Goal: Task Accomplishment & Management: Use online tool/utility

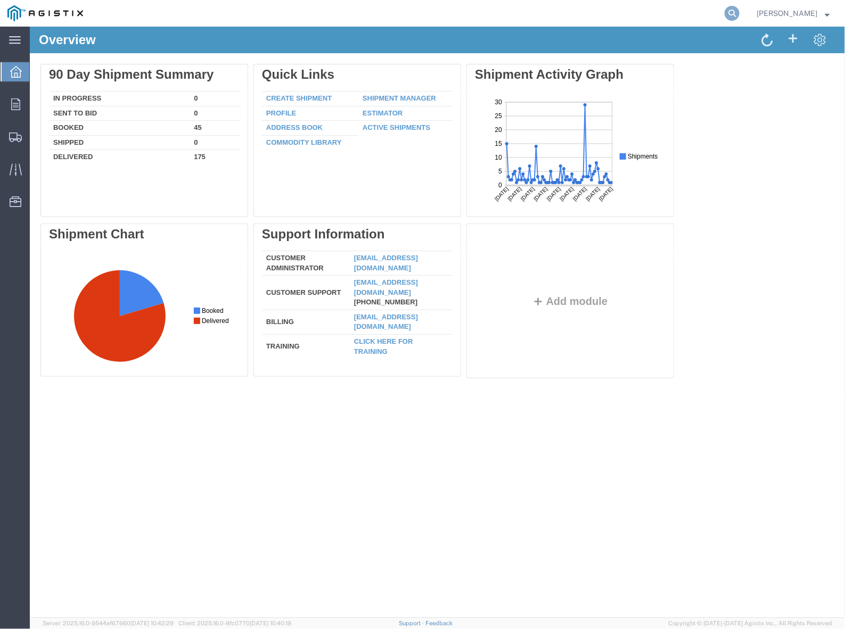
click at [733, 14] on icon at bounding box center [732, 13] width 15 height 15
paste input "55357437"
type input "55357437"
click at [768, 153] on div "Delete 90 Day Shipment Summary In Progress 0 Sent To Bid 0 Booked 45 Shipped 0 …" at bounding box center [437, 222] width 794 height 319
click at [740, 11] on icon at bounding box center [732, 13] width 15 height 15
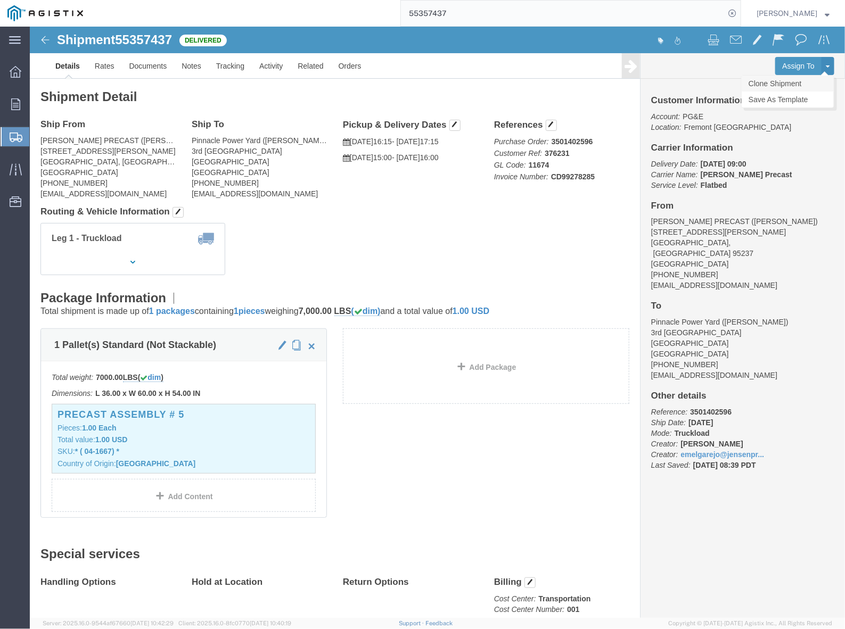
click link "Clone Shipment"
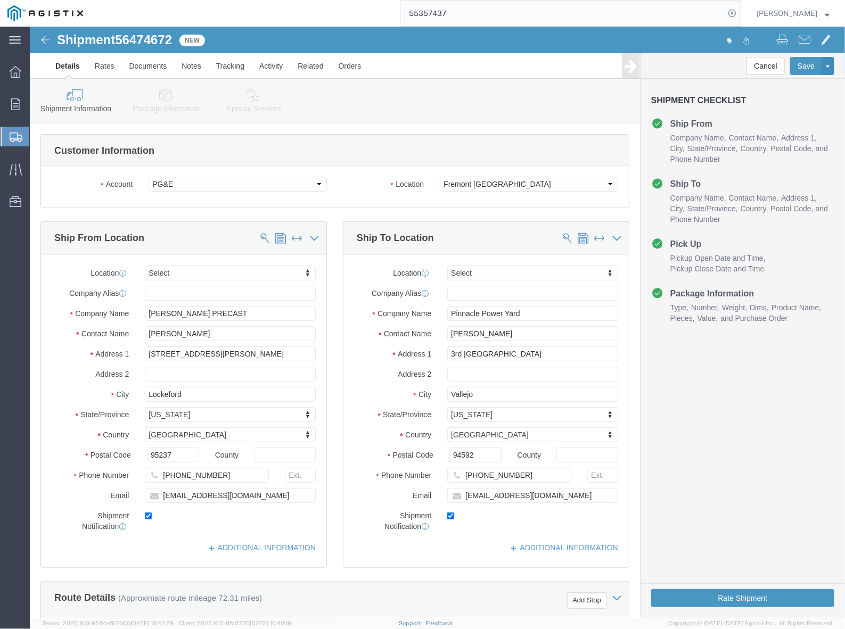
select select
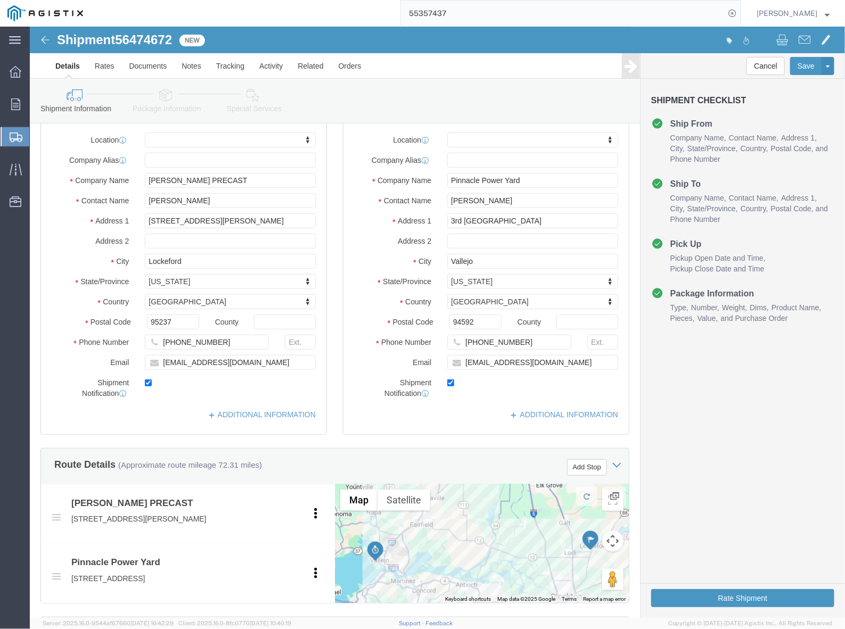
scroll to position [399, 0]
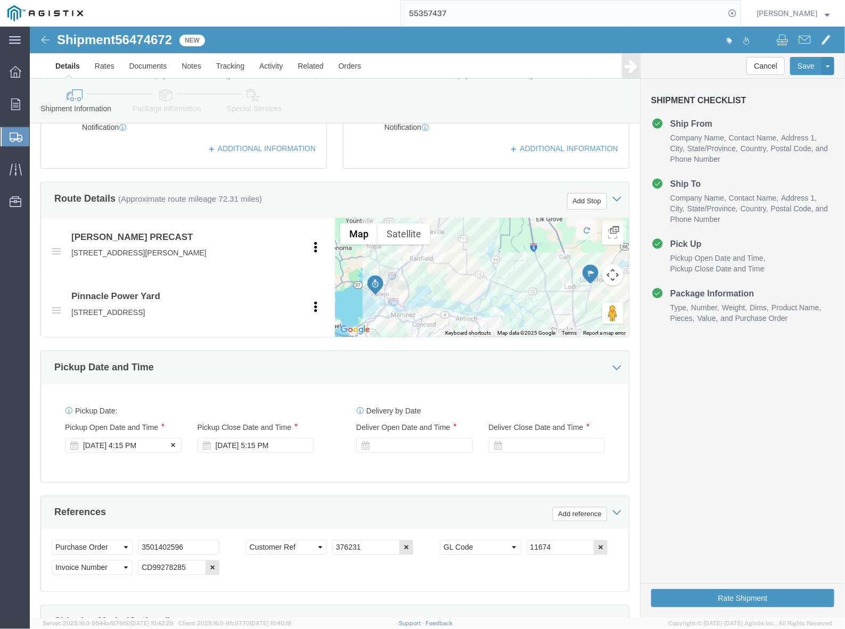
click div "[DATE] 4:15 PM"
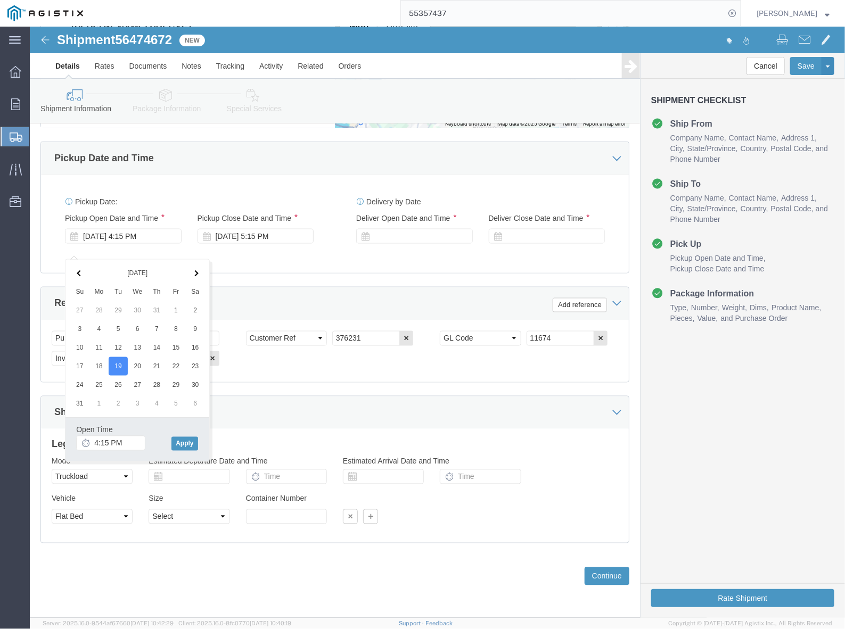
click div "Select Account Type Activity ID Airline Appointment Number ASN Batch Request # …"
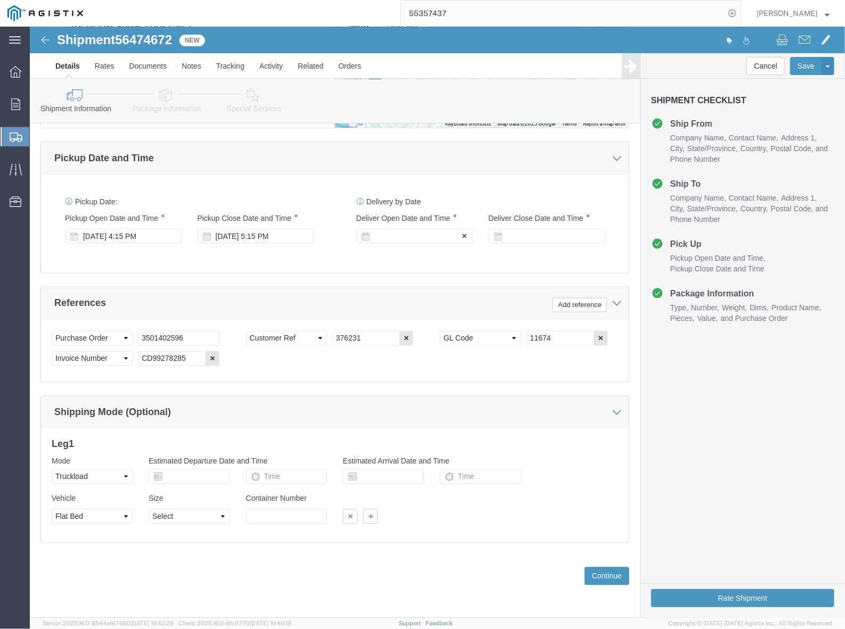
drag, startPoint x: 255, startPoint y: 349, endPoint x: 360, endPoint y: 212, distance: 172.4
click div
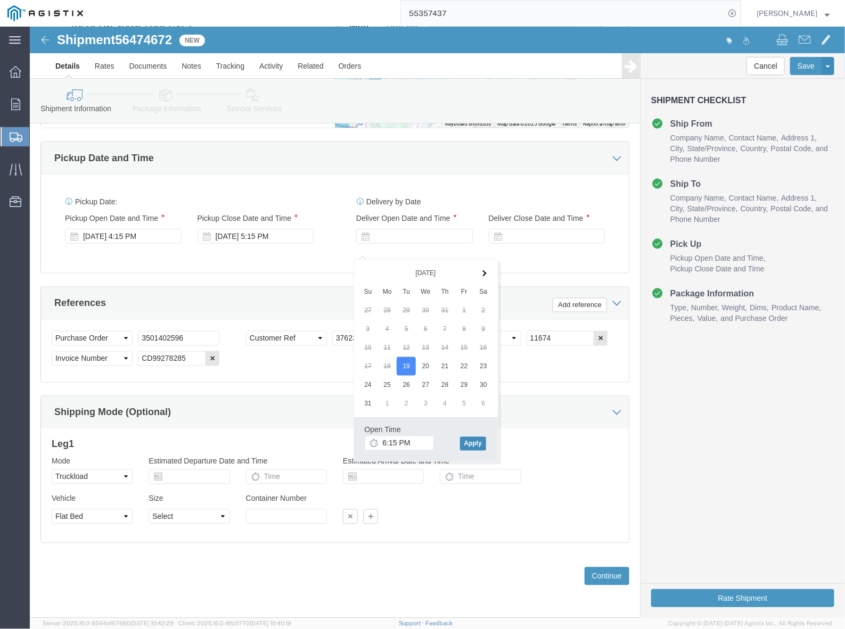
click button "Apply"
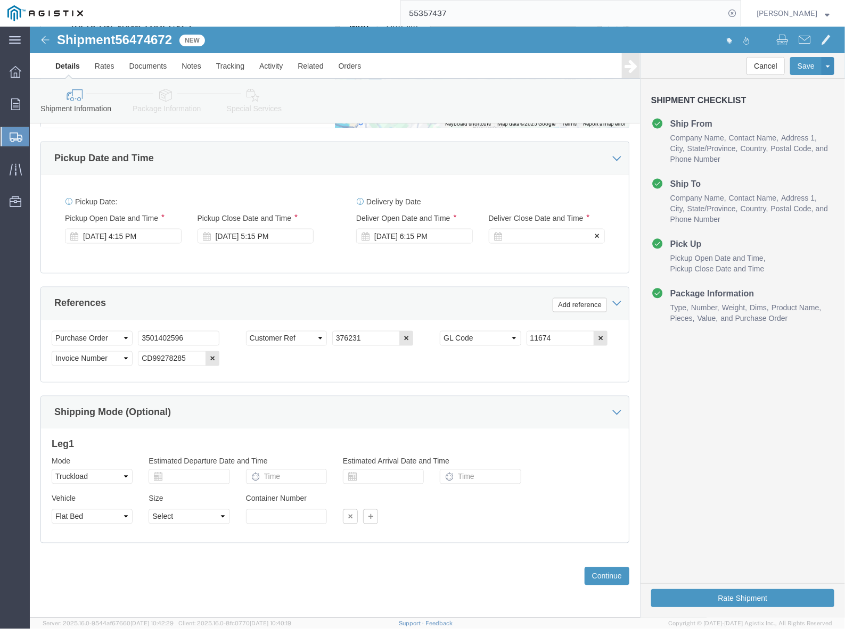
click div
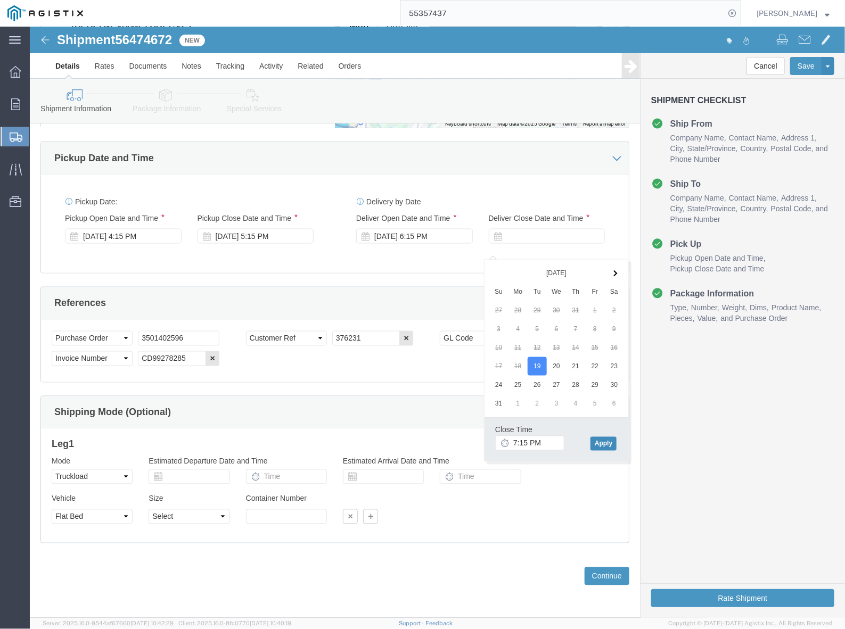
click button "Apply"
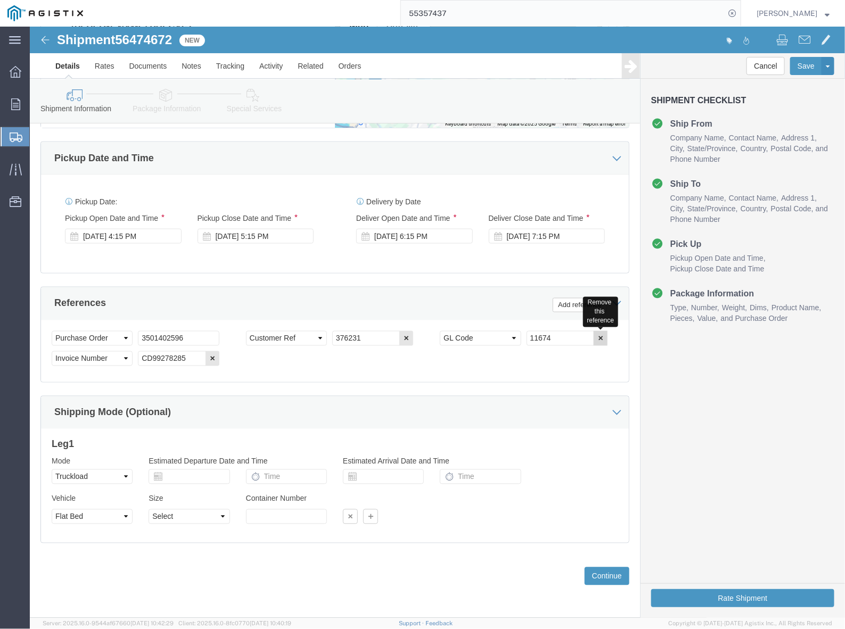
click icon "button"
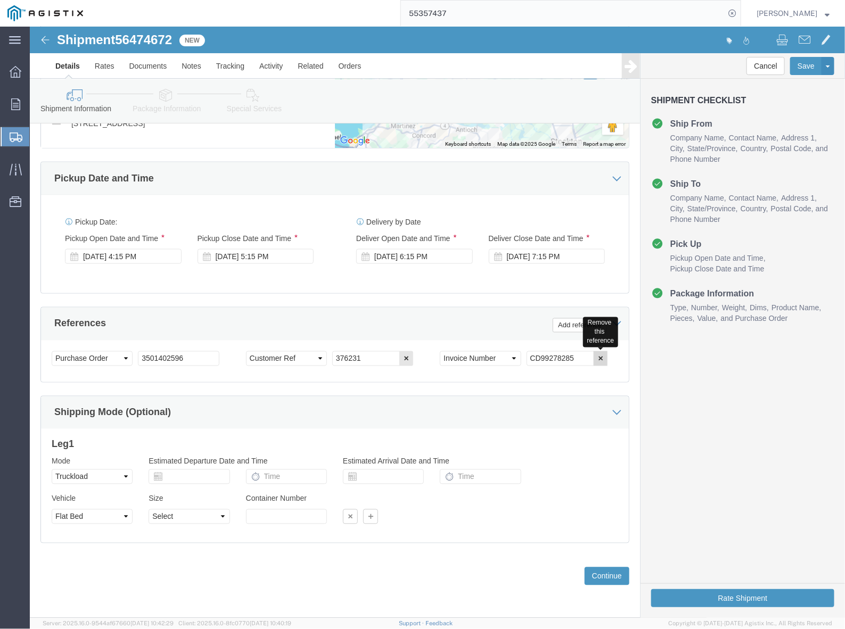
click icon "button"
drag, startPoint x: 324, startPoint y: 329, endPoint x: 299, endPoint y: 333, distance: 25.8
click input "376231"
paste input "40184"
type input "401841"
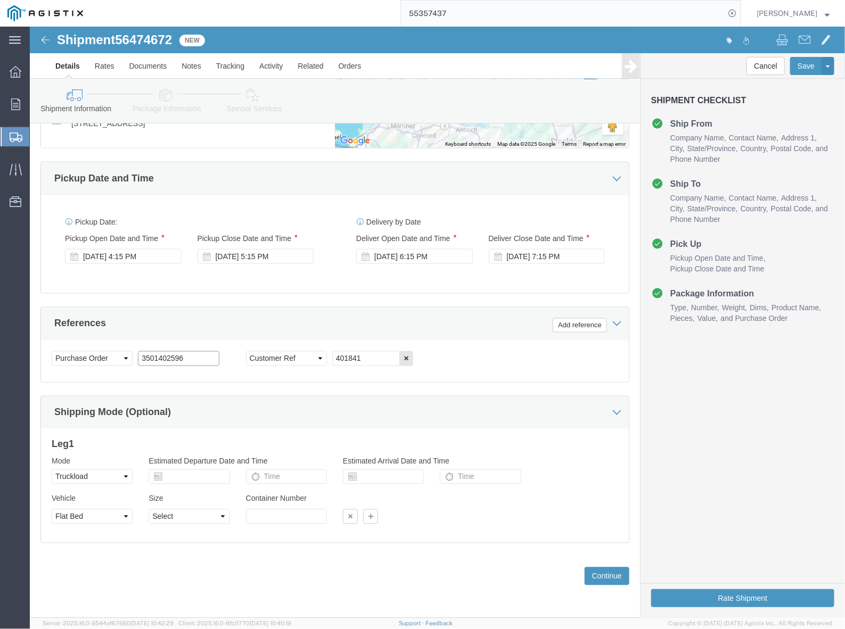
drag, startPoint x: 174, startPoint y: 328, endPoint x: 107, endPoint y: 337, distance: 67.2
click input "3501402596"
paste input "16934"
type input "3501416934"
click button "Continue"
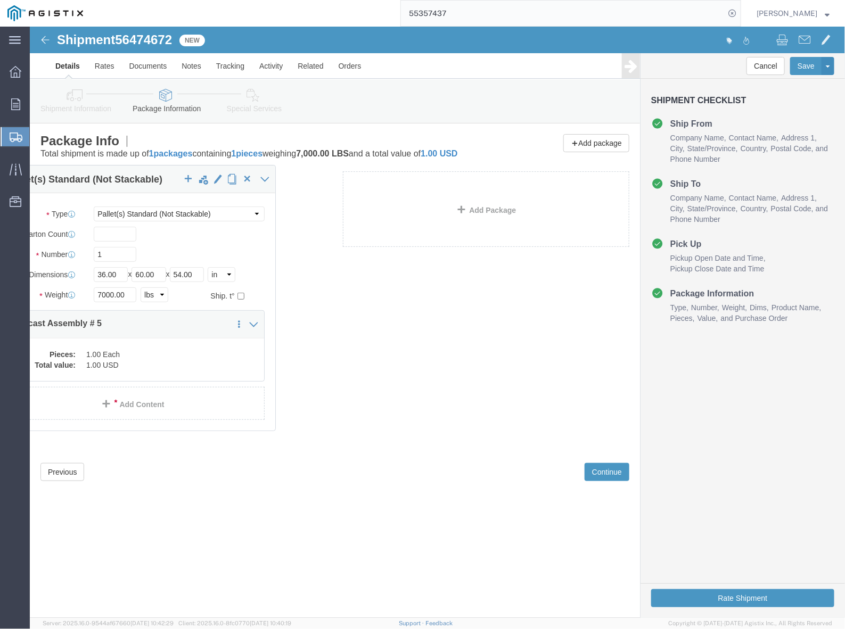
drag, startPoint x: 149, startPoint y: 268, endPoint x: 137, endPoint y: 265, distance: 12.5
click div "1 x Pallet(s) Standard (Not Stackable) Package Type Select Bulk Bundle(s) Cardb…"
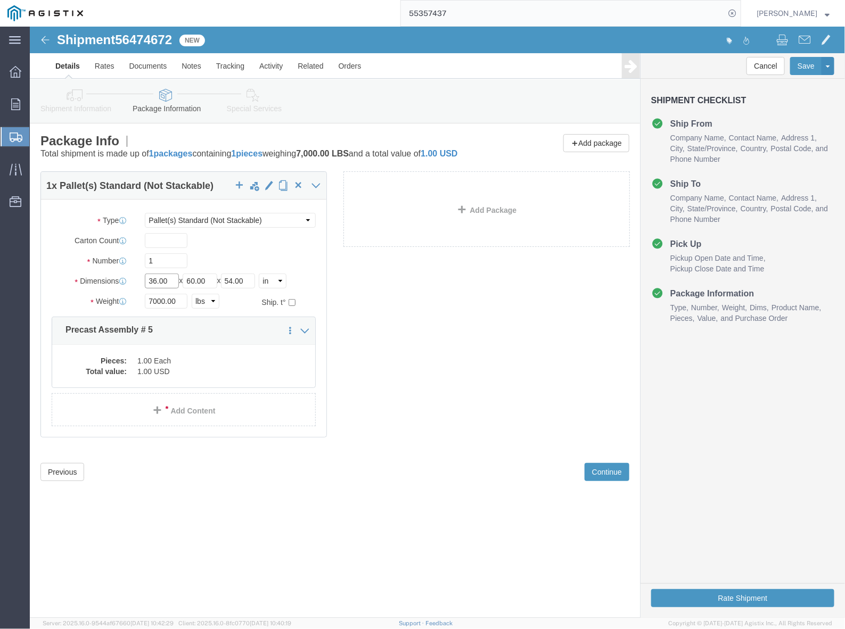
click input "36.00"
drag, startPoint x: 142, startPoint y: 265, endPoint x: 116, endPoint y: 262, distance: 26.2
click input "36.00"
type input "54"
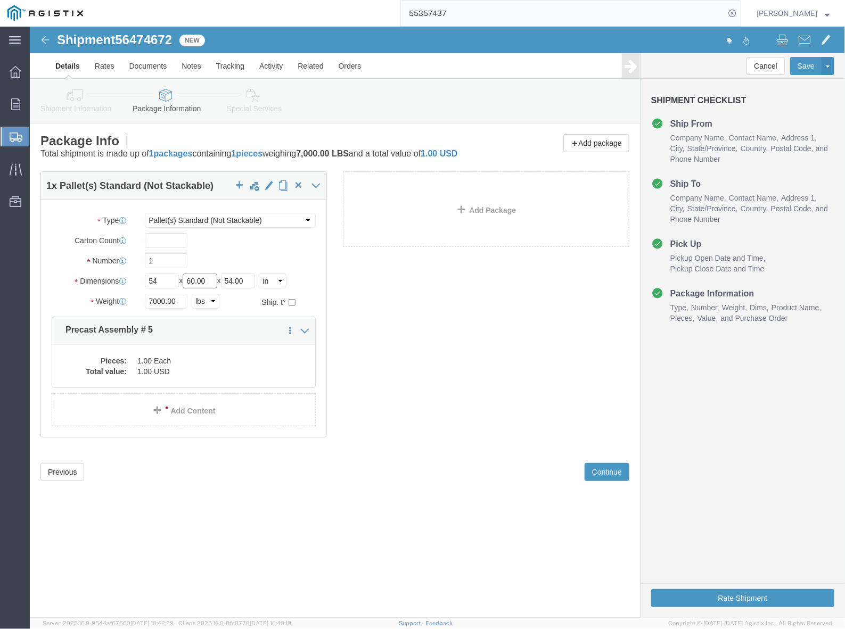
drag, startPoint x: 180, startPoint y: 261, endPoint x: 149, endPoint y: 262, distance: 31.4
click div "Length 54 x Width 60.00 x Height 54.00 Select cm ft in"
type input "102"
drag, startPoint x: 225, startPoint y: 264, endPoint x: 186, endPoint y: 269, distance: 38.6
click div "Length 54 x Width 102 x Height 54.00 Select cm ft in"
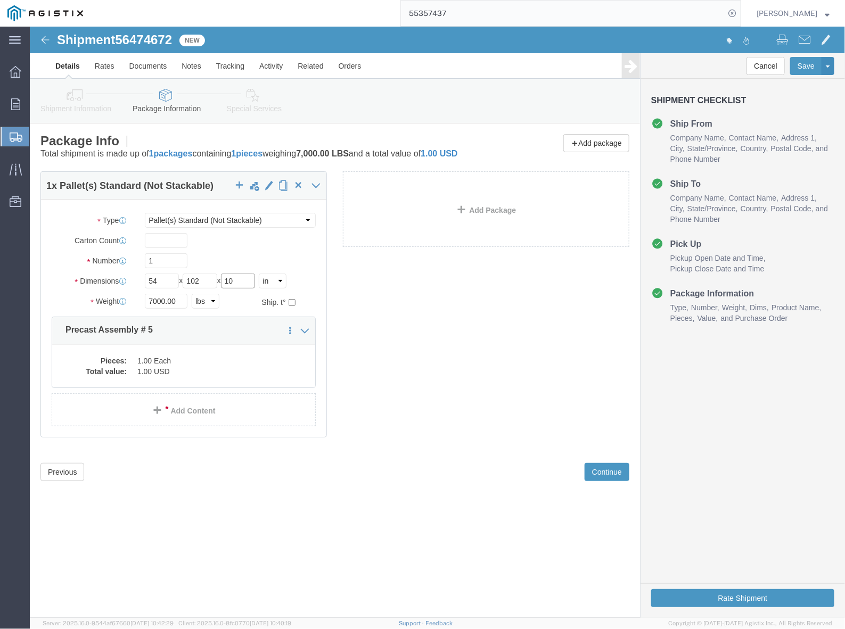
type input "10"
drag, startPoint x: 137, startPoint y: 285, endPoint x: 109, endPoint y: 289, distance: 27.9
click div "7000.00 Select kgs lbs"
drag, startPoint x: 447, startPoint y: 361, endPoint x: 495, endPoint y: 369, distance: 48.1
click div "1 x Pallet(s) Standard (Not Stackable) Package Type Select Bulk Bundle(s) Cardb…"
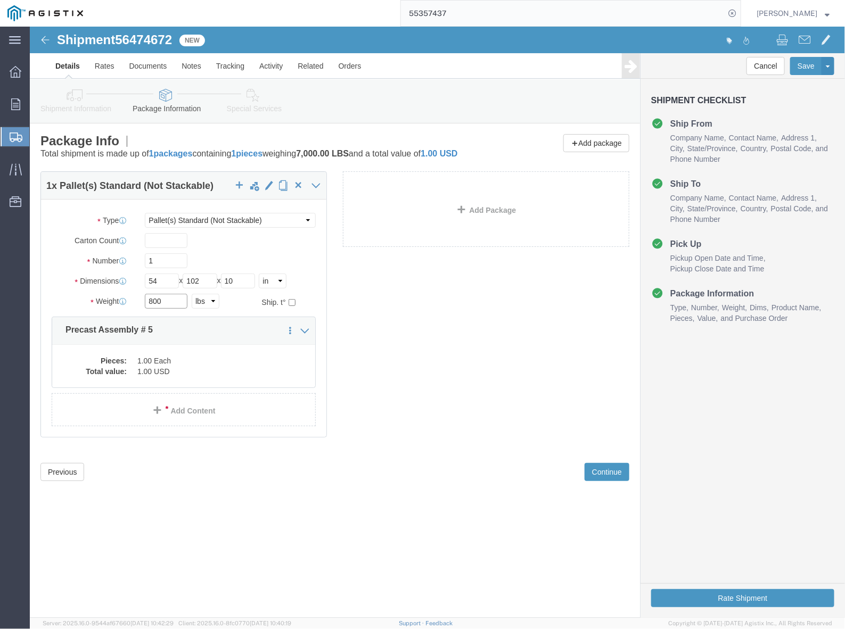
click input "800"
drag, startPoint x: 136, startPoint y: 285, endPoint x: 112, endPoint y: 288, distance: 23.6
click div "800 Select kgs lbs"
type input "1600"
click dd "1.00 Each"
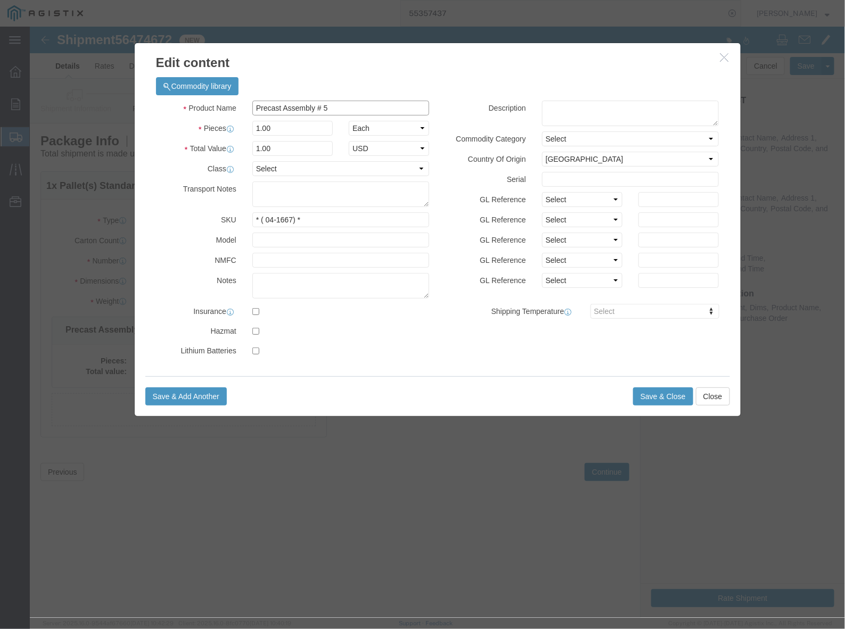
drag, startPoint x: 303, startPoint y: 80, endPoint x: 222, endPoint y: 84, distance: 81.5
click input "Precast Assembly # 5"
type input "TRANS FVT # 7 COVER"
drag, startPoint x: 264, startPoint y: 193, endPoint x: 248, endPoint y: 191, distance: 15.6
click input "* ( 04-1667) *"
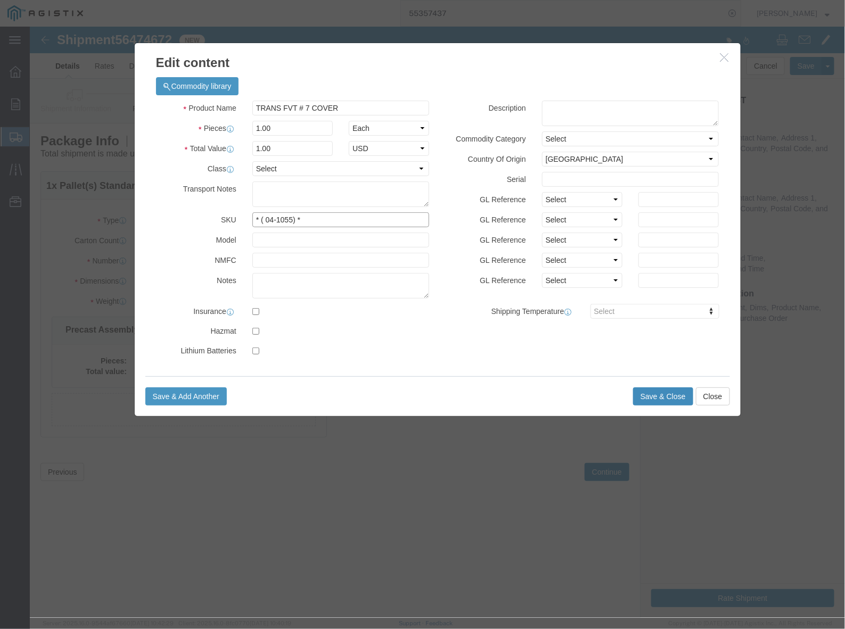
type input "* ( 04-1055) *"
click button "Save & Close"
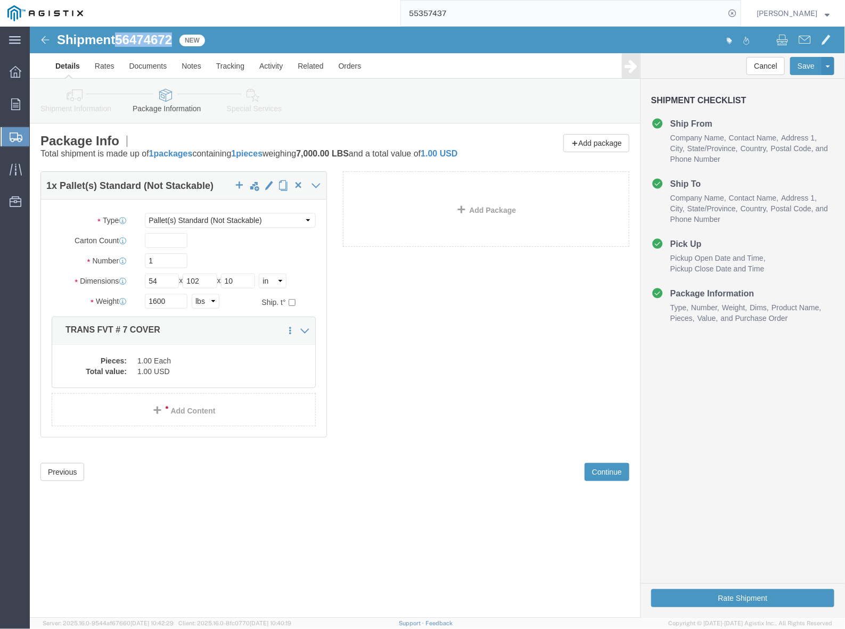
drag, startPoint x: 92, startPoint y: 11, endPoint x: 144, endPoint y: 9, distance: 52.2
click span "56474672"
copy span "56474672"
click button "Rate Shipment"
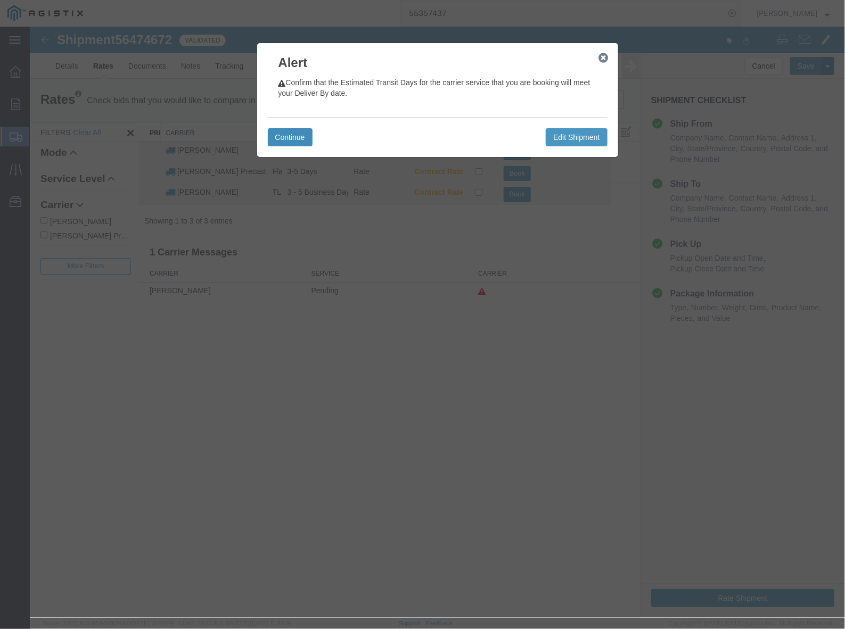
click at [294, 142] on button "Continue" at bounding box center [289, 137] width 45 height 18
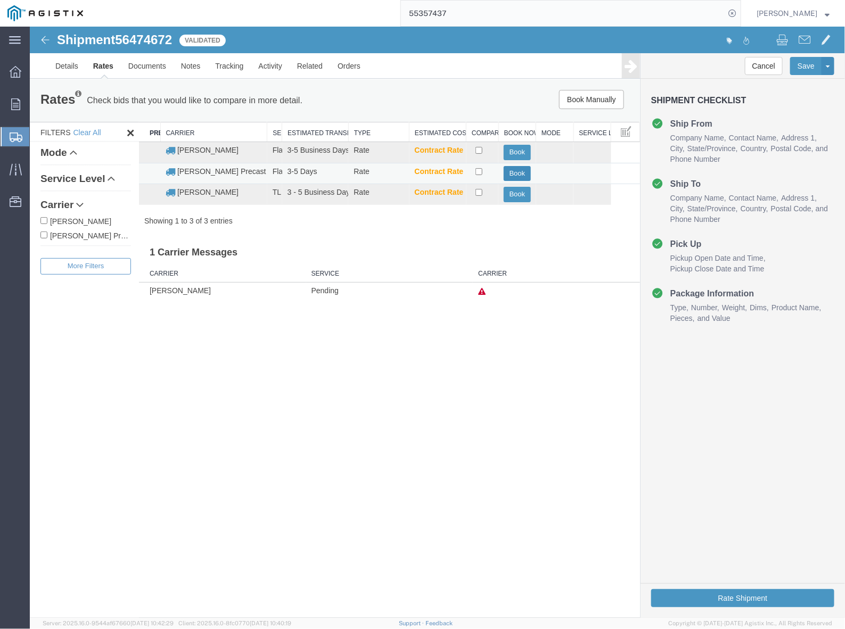
click at [513, 173] on button "Book" at bounding box center [516, 173] width 27 height 15
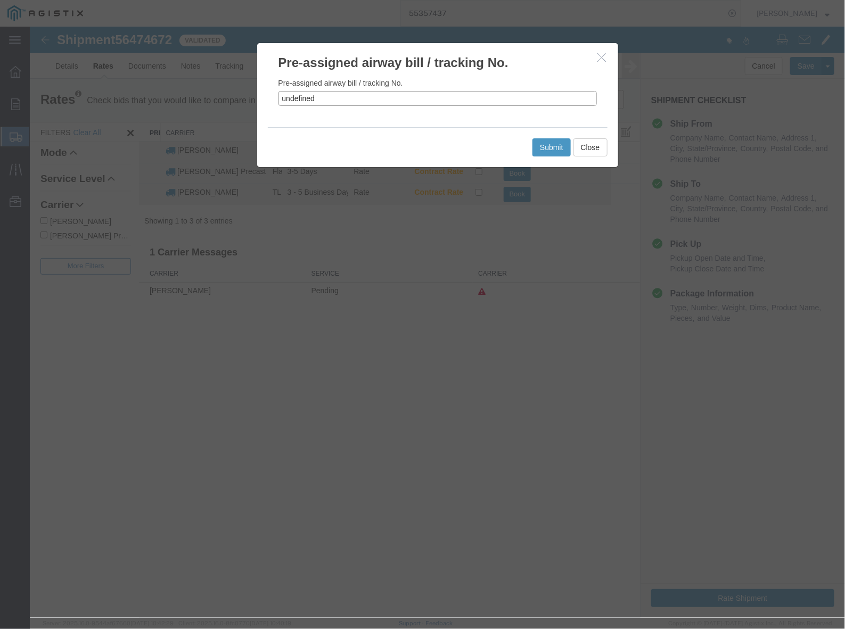
drag, startPoint x: 412, startPoint y: 101, endPoint x: 245, endPoint y: 98, distance: 166.7
click at [245, 98] on div "Pre-assigned airway bill / tracking No. Pre-assigned airway bill / tracking No.…" at bounding box center [436, 322] width 815 height 592
paste input "Delivery and Handling ( 04-1055 ) : Lines 2-1: SHIP ID # 401841; AGISTIX # 5647…"
drag, startPoint x: 535, startPoint y: 94, endPoint x: 195, endPoint y: 97, distance: 340.2
click at [195, 97] on div "Pre-assigned airway bill / tracking No. Pre-assigned airway bill / tracking No.…" at bounding box center [436, 322] width 815 height 592
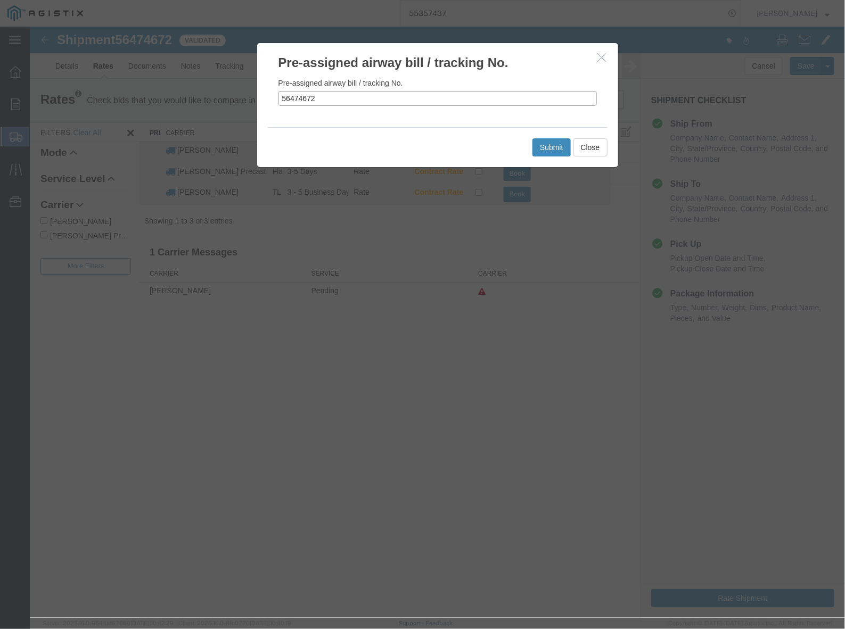
type input "56474672"
click at [554, 143] on button "Submit" at bounding box center [551, 147] width 38 height 18
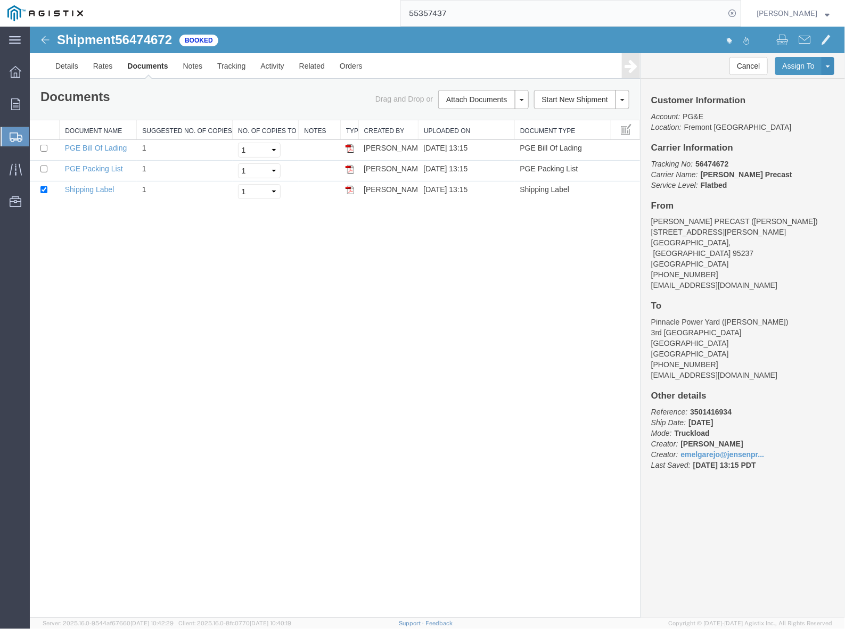
drag, startPoint x: 549, startPoint y: 426, endPoint x: 547, endPoint y: 410, distance: 16.2
click at [547, 421] on div "Shipment 56474672 3 of 3 Booked Details Rates Documents Notes Tracking Activity…" at bounding box center [436, 322] width 815 height 592
click at [785, 80] on link "Clone Shipment" at bounding box center [787, 83] width 92 height 16
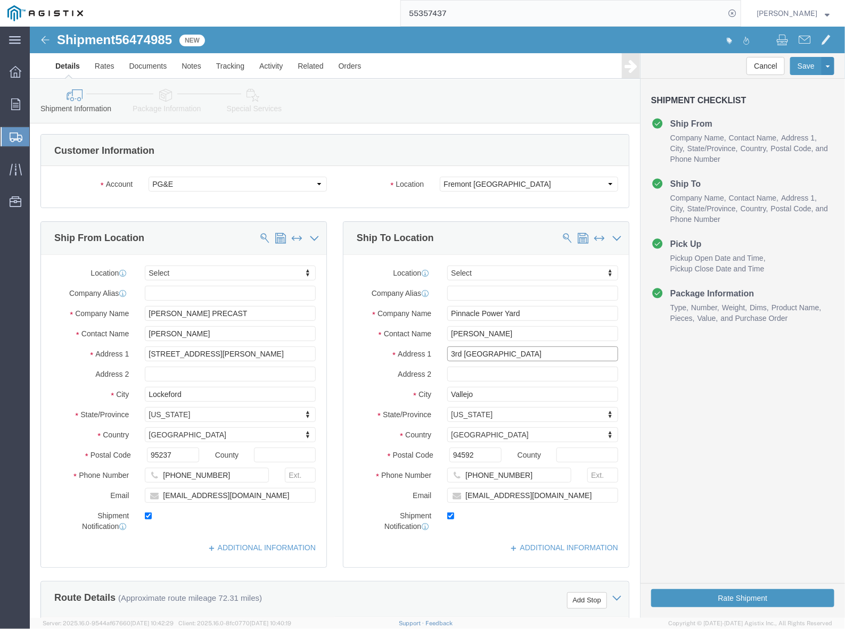
drag, startPoint x: 482, startPoint y: 333, endPoint x: 408, endPoint y: 336, distance: 74.1
click div "Location Select Select My Profile Location (OBSOLETE) [GEOGRAPHIC_DATA] SC - GC…"
paste input "A ST AND AZUAR DR"
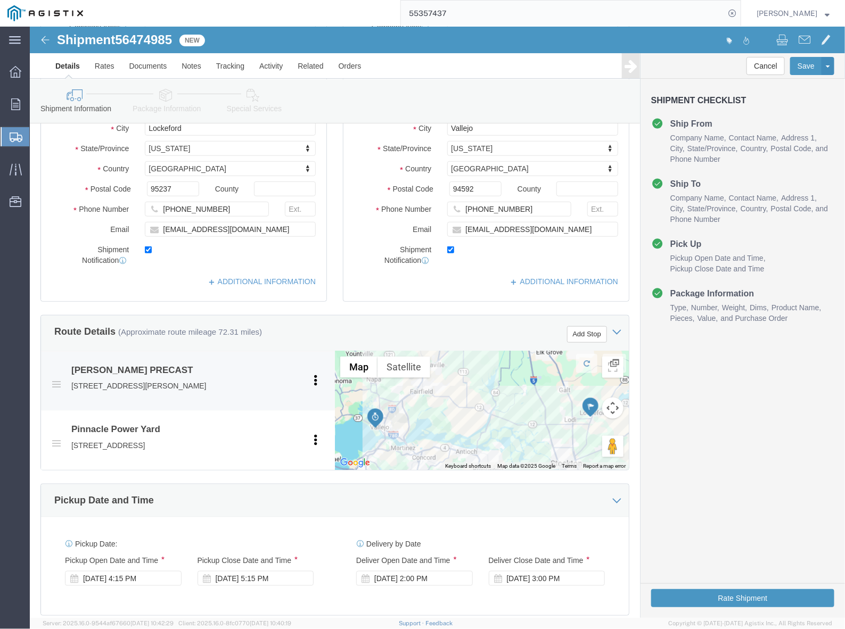
scroll to position [466, 0]
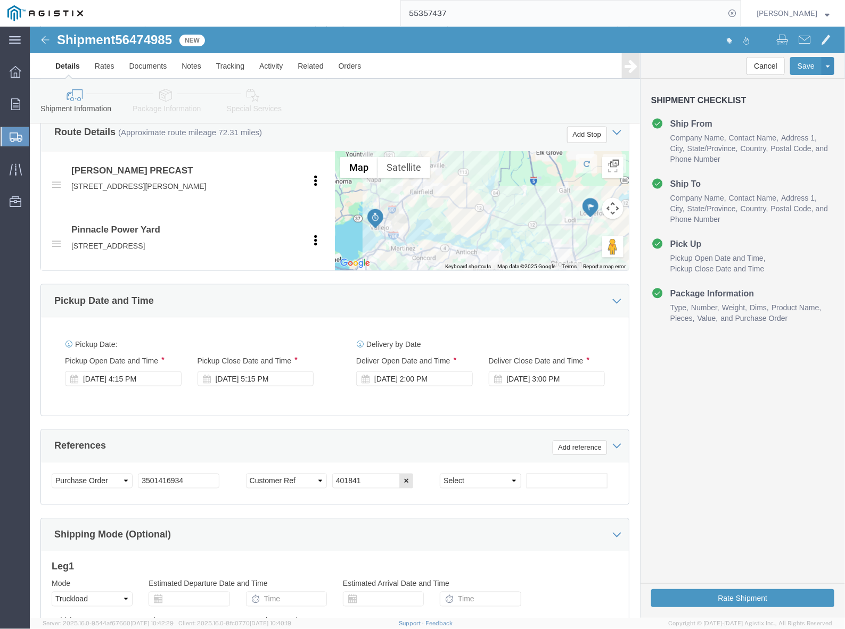
type input "A ST AND AZUAR DR"
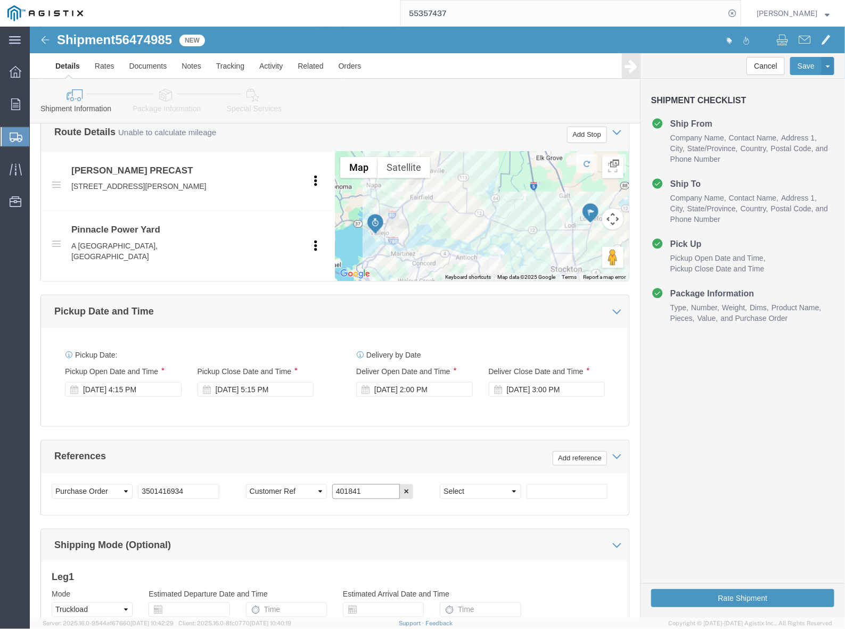
drag, startPoint x: 342, startPoint y: 478, endPoint x: 349, endPoint y: 480, distance: 7.6
click div "Select Account Type Activity ID Airline Appointment Number ASN Batch Request # …"
paste input "0"
type input "401801"
drag, startPoint x: 329, startPoint y: 479, endPoint x: 298, endPoint y: 482, distance: 31.0
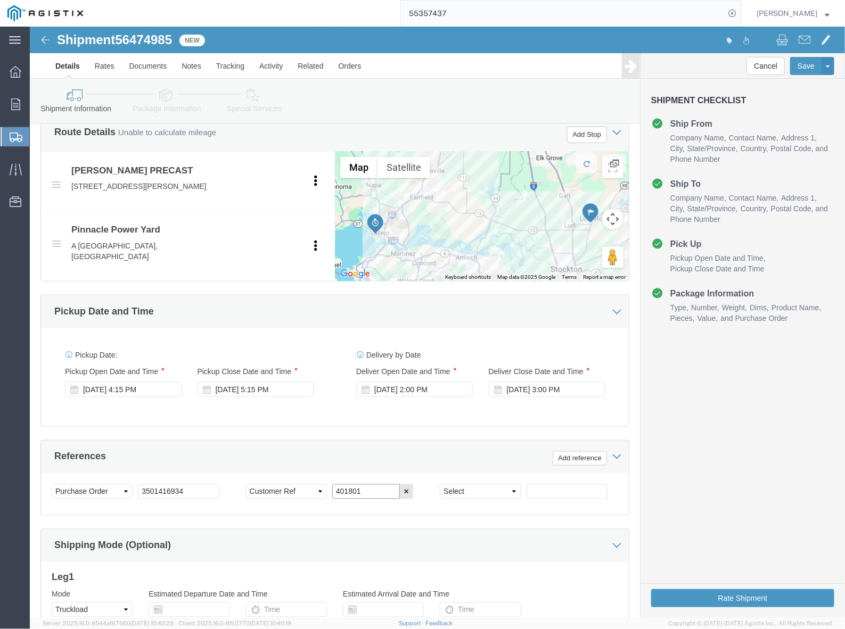
click div "Select Account Type Activity ID Airline Appointment Number ASN Batch Request # …"
drag, startPoint x: 144, startPoint y: 480, endPoint x: 104, endPoint y: 480, distance: 40.5
click div "Select Account Type Activity ID Airline Appointment Number ASN Batch Request # …"
paste input "872"
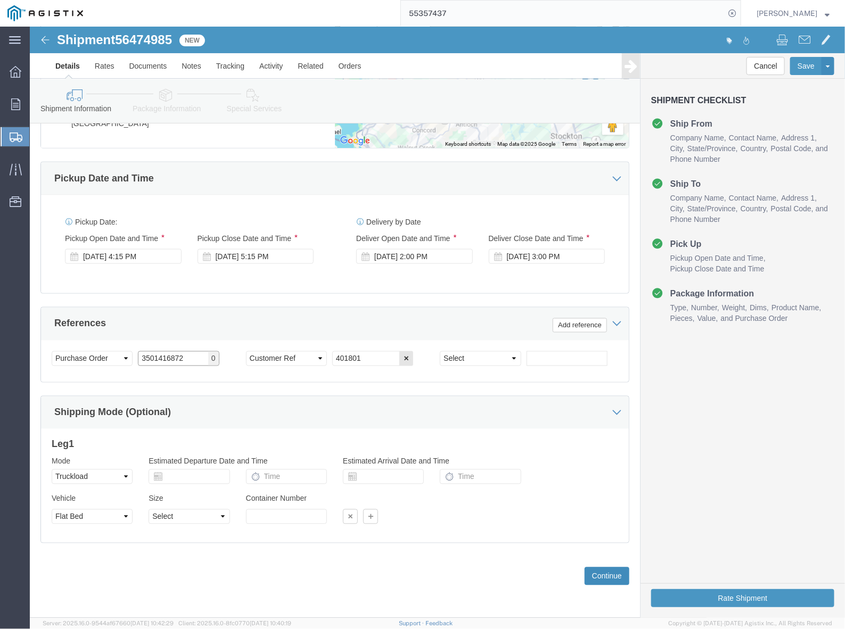
type input "3501416872"
click button "Continue"
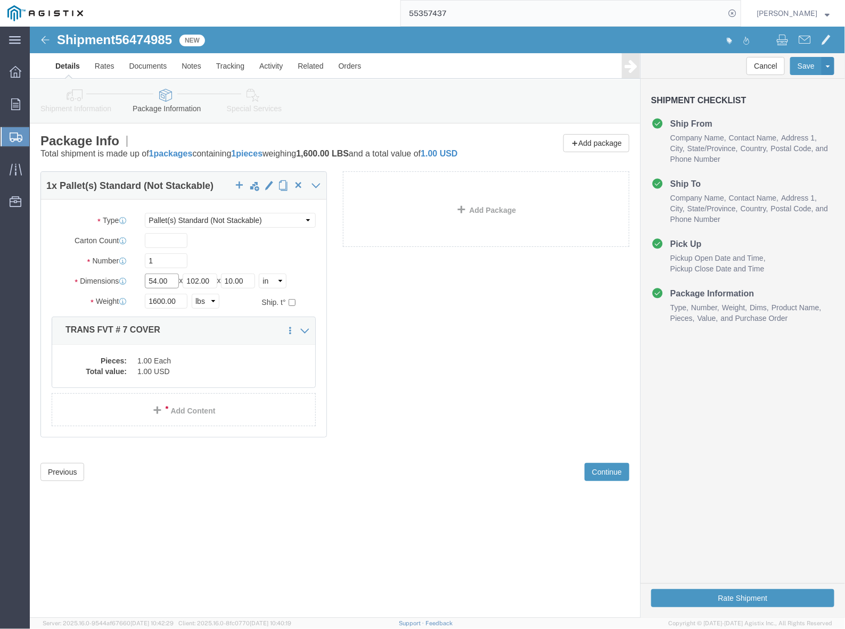
drag, startPoint x: 146, startPoint y: 267, endPoint x: 93, endPoint y: 261, distance: 54.0
click div "Dimensions Length 54.00 x Width 102.00 x Height 10.00 Select cm ft in"
type input "36"
drag, startPoint x: 180, startPoint y: 260, endPoint x: 157, endPoint y: 262, distance: 24.1
click div "Length 36 x Width 102.00 x Height 10.00 Select cm ft in"
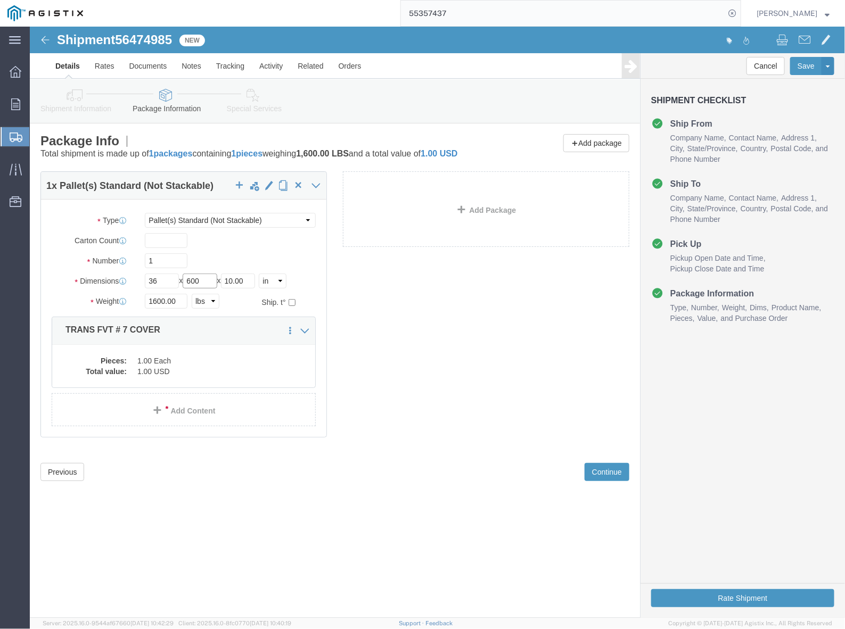
type input "600"
drag, startPoint x: 227, startPoint y: 265, endPoint x: 191, endPoint y: 265, distance: 36.2
click div "Length 36 x Width 600 x Height 10.00 Select cm ft in"
type input "42"
click input "600"
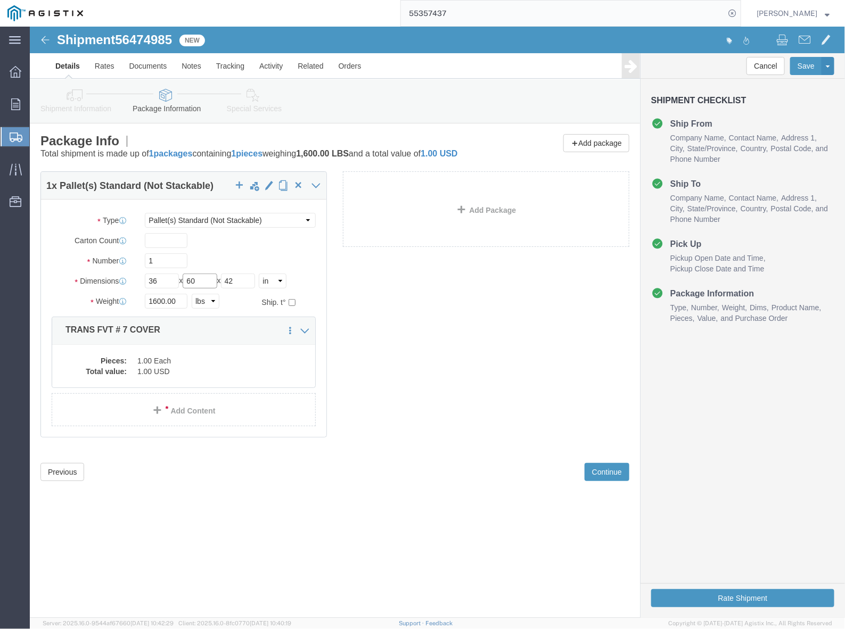
type input "60"
drag, startPoint x: 154, startPoint y: 286, endPoint x: 120, endPoint y: 289, distance: 34.2
click input "1600.00"
type input "12000"
click dd "1.00 USD"
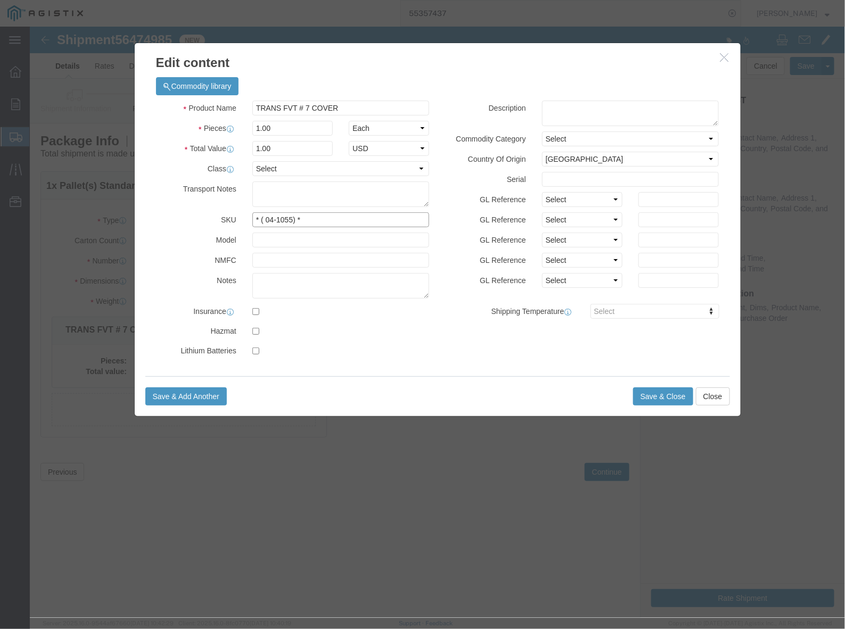
drag, startPoint x: 264, startPoint y: 192, endPoint x: 240, endPoint y: 194, distance: 24.1
click input "* ( 04-1055) *"
type input "* ( 02-5601) *"
drag, startPoint x: 303, startPoint y: 78, endPoint x: 210, endPoint y: 85, distance: 93.5
click div "Product Name TRANS FVT # 7 COVER"
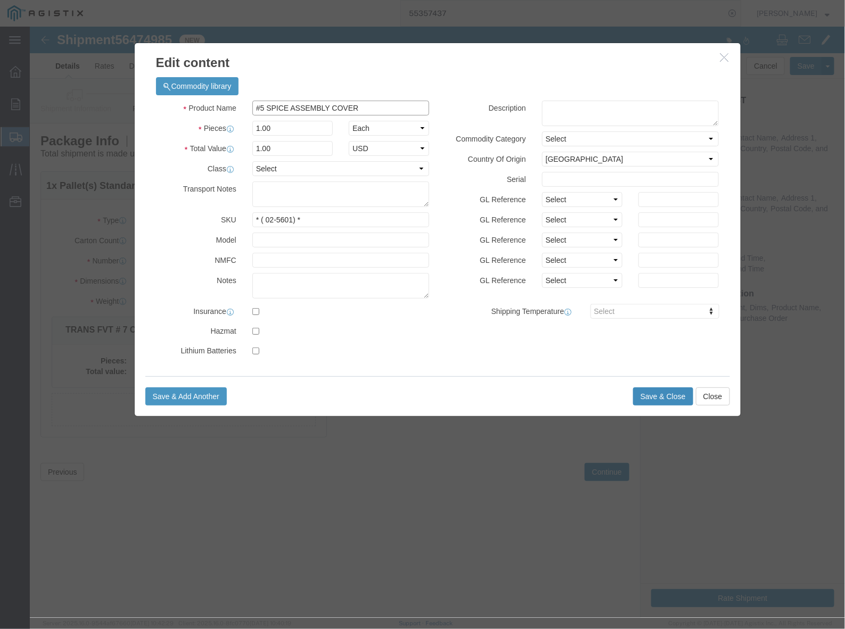
type input "#5 SPICE ASSEMBLY COVER"
click button "Save & Close"
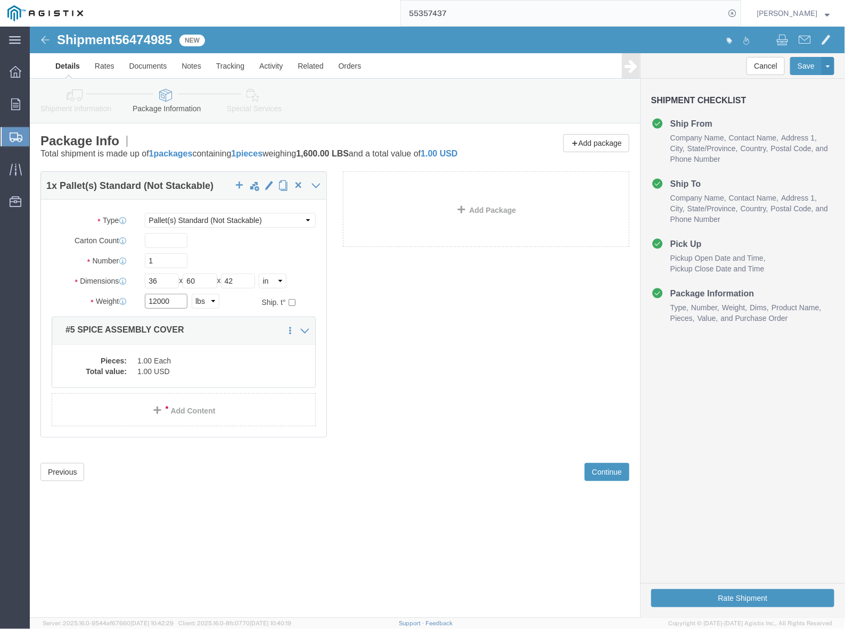
drag, startPoint x: 147, startPoint y: 289, endPoint x: 91, endPoint y: 280, distance: 57.2
click div "Weight 12000 Select kgs lbs Ship. t°"
type input "7000"
drag, startPoint x: 455, startPoint y: 294, endPoint x: 529, endPoint y: 309, distance: 75.6
click div "1 x Pallet(s) Standard (Not Stackable) Package Type Select Bulk Bundle(s) Cardb…"
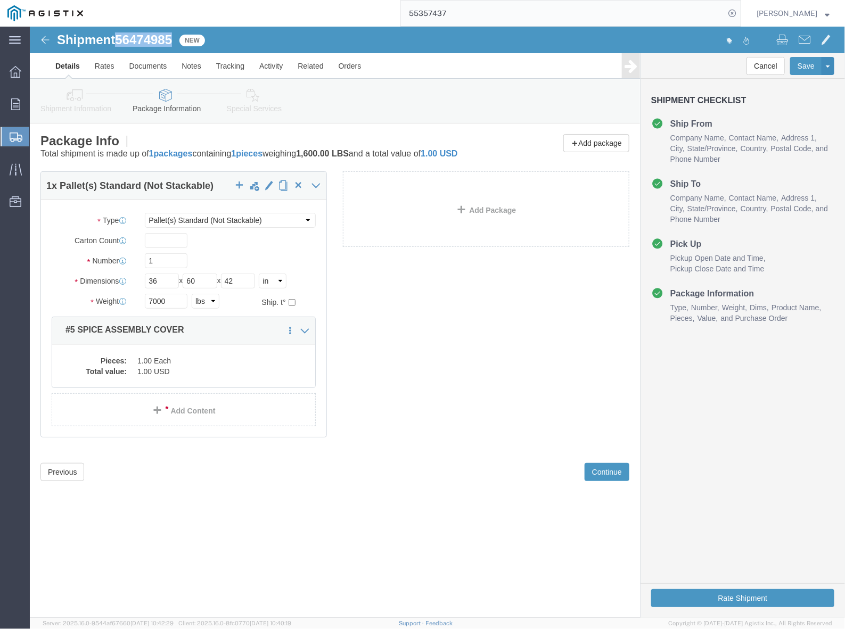
drag, startPoint x: 88, startPoint y: 15, endPoint x: 143, endPoint y: 12, distance: 55.5
click h1 "Shipment 56474985"
copy span "56474985"
click button "Rate Shipment"
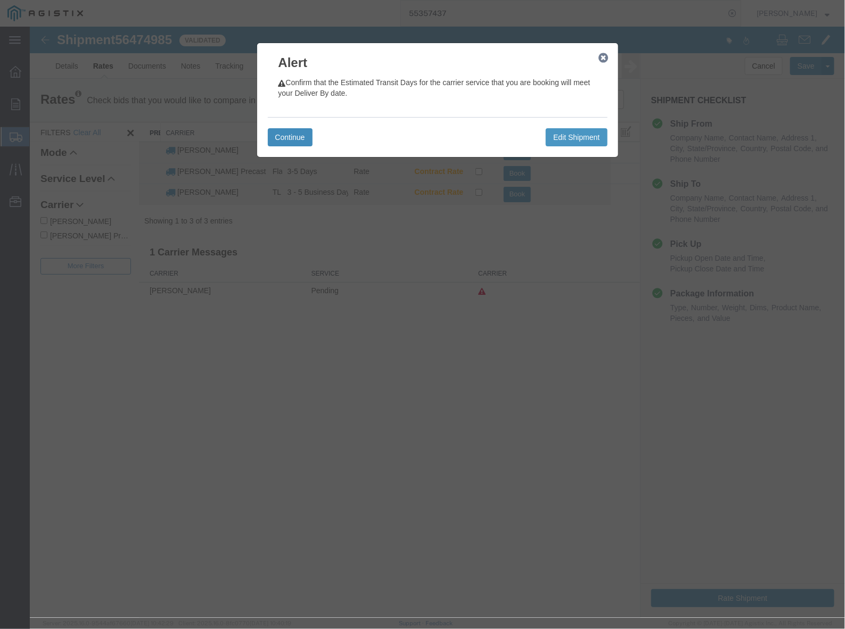
click at [296, 135] on button "Continue" at bounding box center [289, 137] width 45 height 18
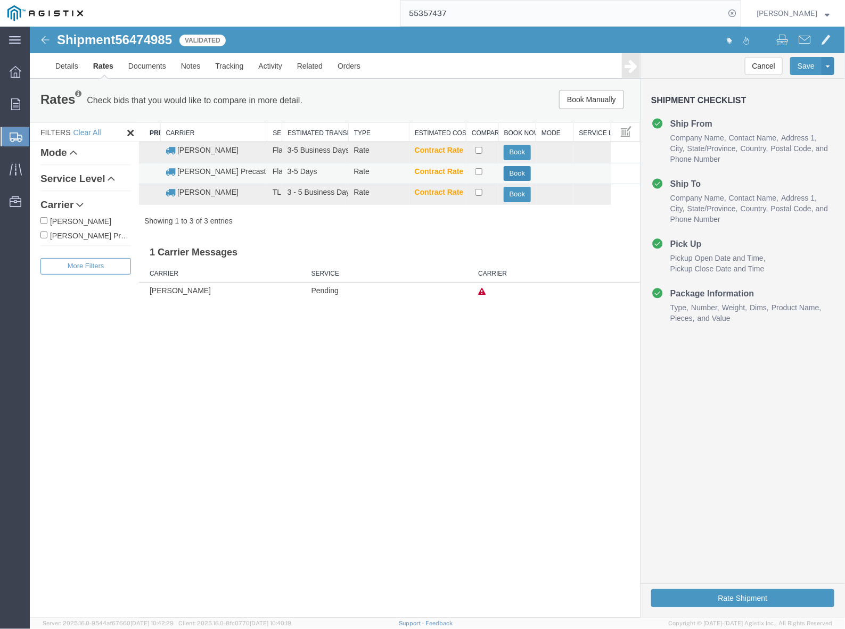
click at [519, 175] on button "Book" at bounding box center [516, 173] width 27 height 15
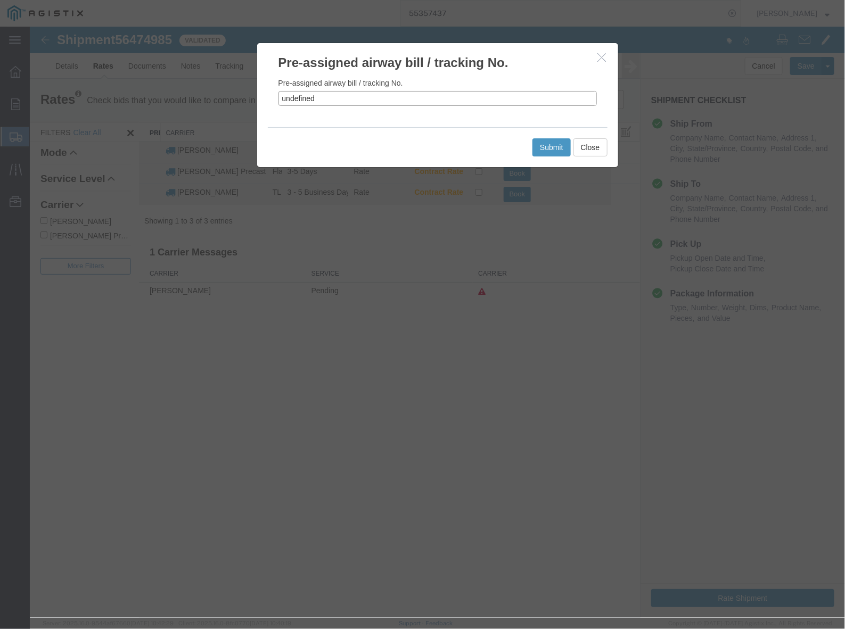
drag, startPoint x: 346, startPoint y: 102, endPoint x: 258, endPoint y: 105, distance: 87.9
click at [258, 105] on div "Pre-assigned airway bill / tracking No. undefined" at bounding box center [437, 98] width 361 height 55
paste input "56474985"
type input "56474985"
click at [554, 144] on button "Submit" at bounding box center [551, 147] width 38 height 18
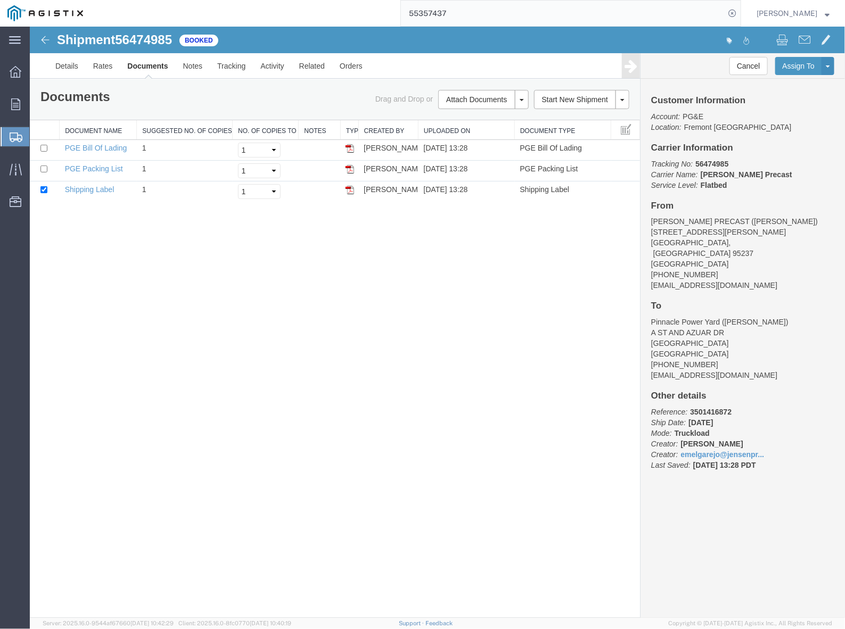
click at [569, 301] on div "Shipment 56474985 3 of 3 Booked Details Rates Documents Notes Tracking Activity…" at bounding box center [436, 322] width 815 height 592
